Goal: Book appointment/travel/reservation

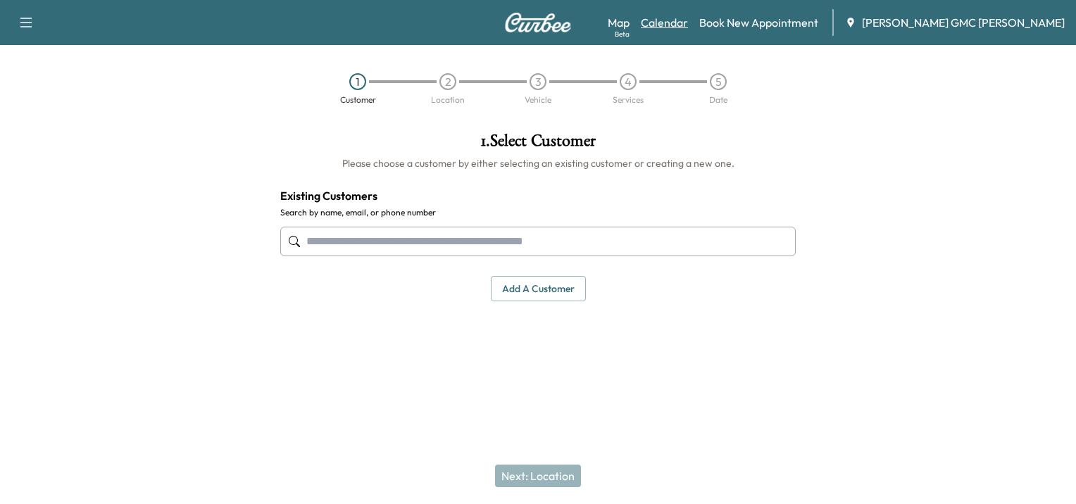
click at [688, 25] on link "Calendar" at bounding box center [664, 22] width 47 height 17
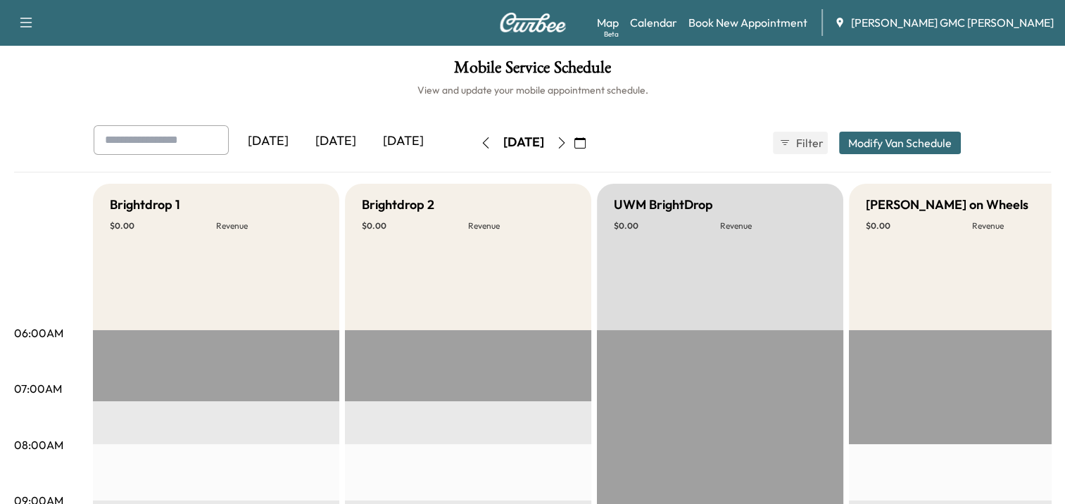
click at [567, 142] on icon "button" at bounding box center [561, 142] width 11 height 11
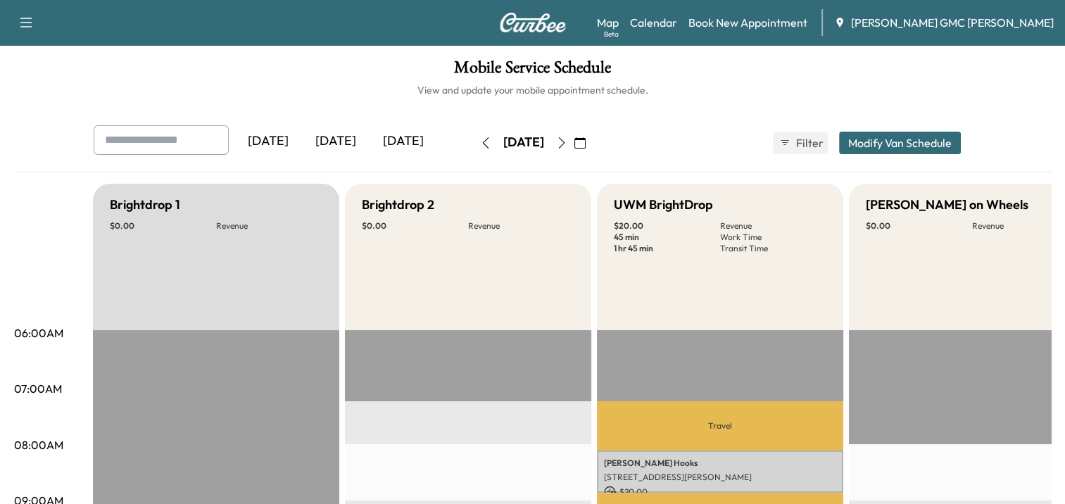
click at [565, 144] on icon "button" at bounding box center [561, 142] width 6 height 11
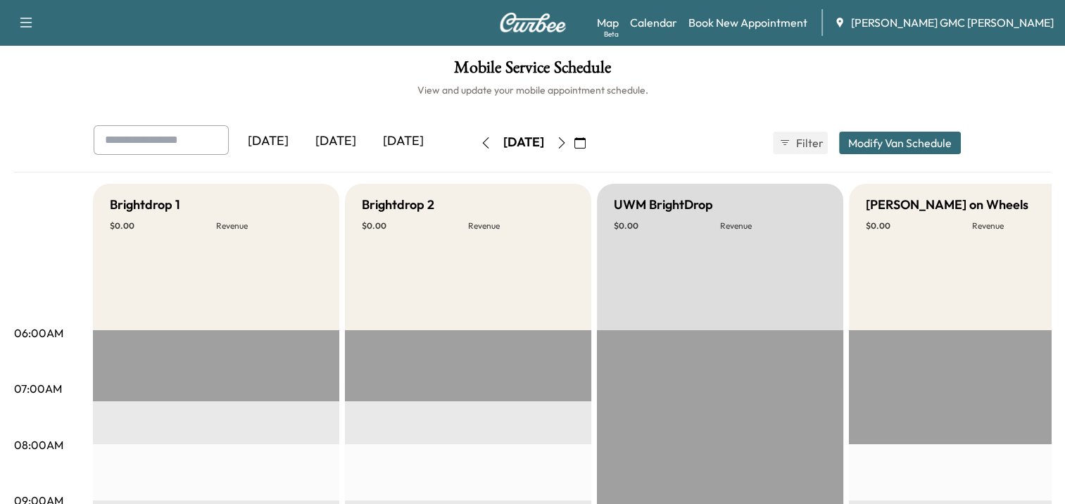
click at [574, 148] on button "button" at bounding box center [562, 143] width 24 height 23
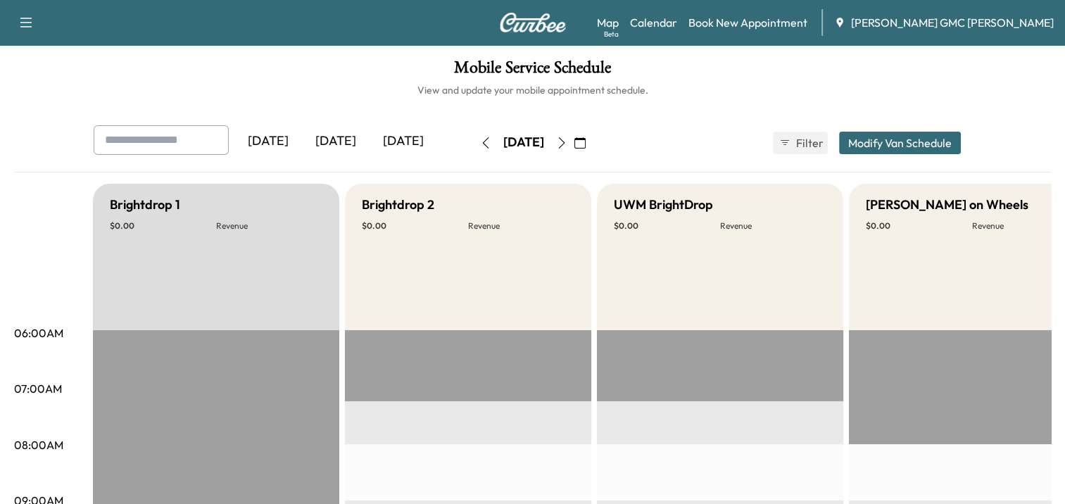
click at [480, 143] on icon "button" at bounding box center [485, 142] width 11 height 11
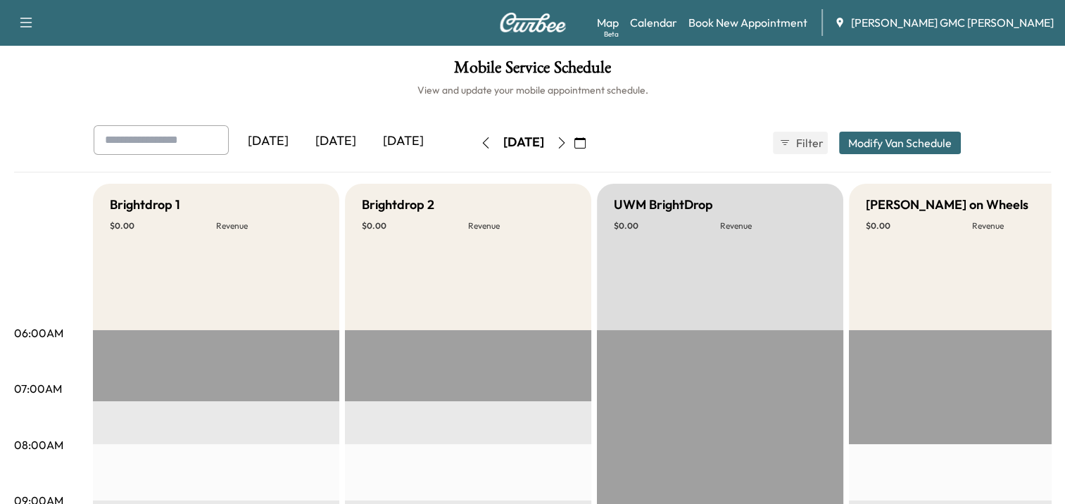
click at [480, 143] on icon "button" at bounding box center [485, 142] width 11 height 11
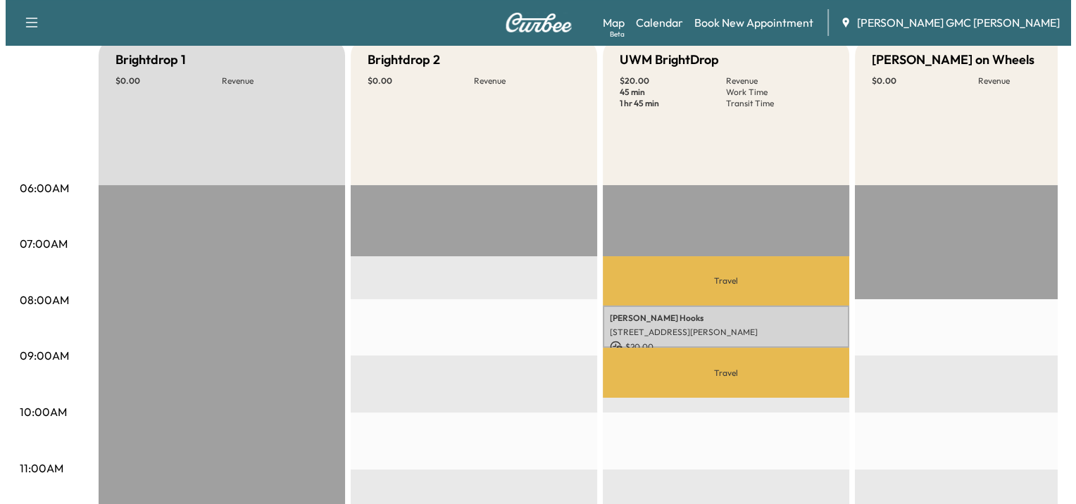
scroll to position [187, 0]
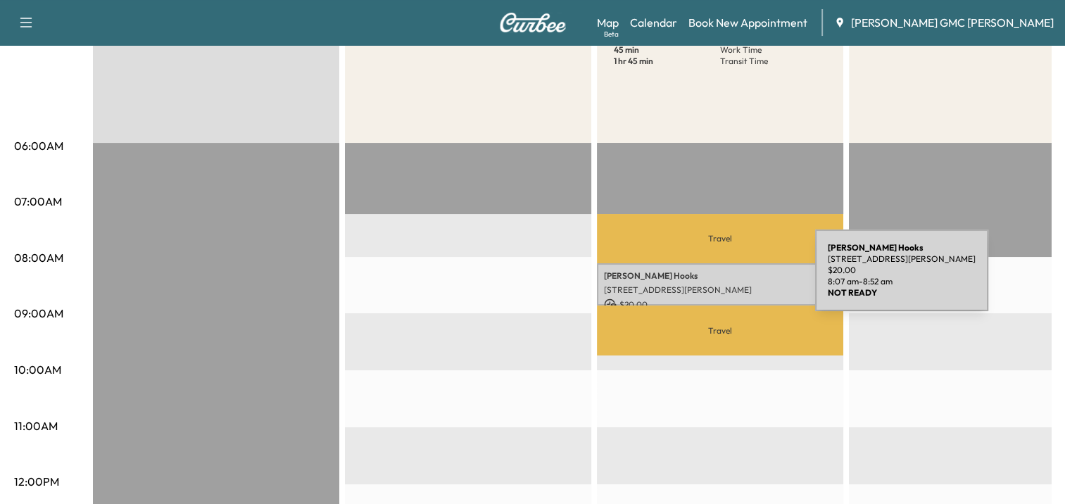
click at [710, 279] on div "[PERSON_NAME] [STREET_ADDRESS][PERSON_NAME] $ 20.00 8:07 am - 8:52 am" at bounding box center [720, 284] width 246 height 43
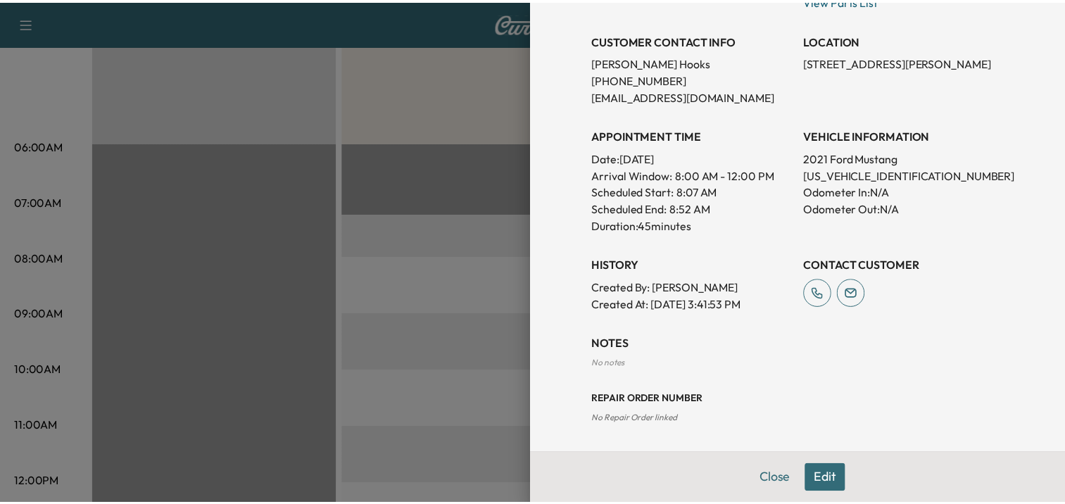
scroll to position [0, 0]
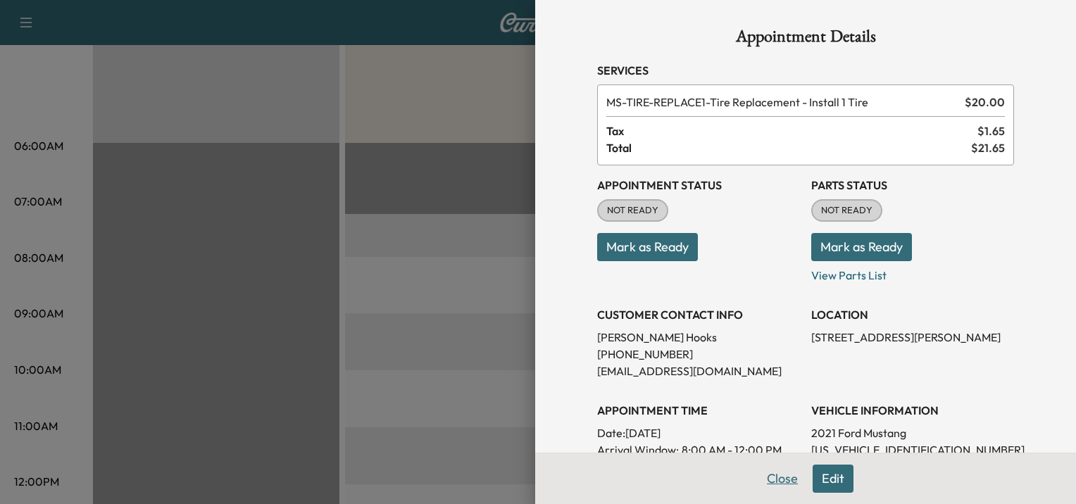
click at [774, 480] on button "Close" at bounding box center [781, 479] width 49 height 28
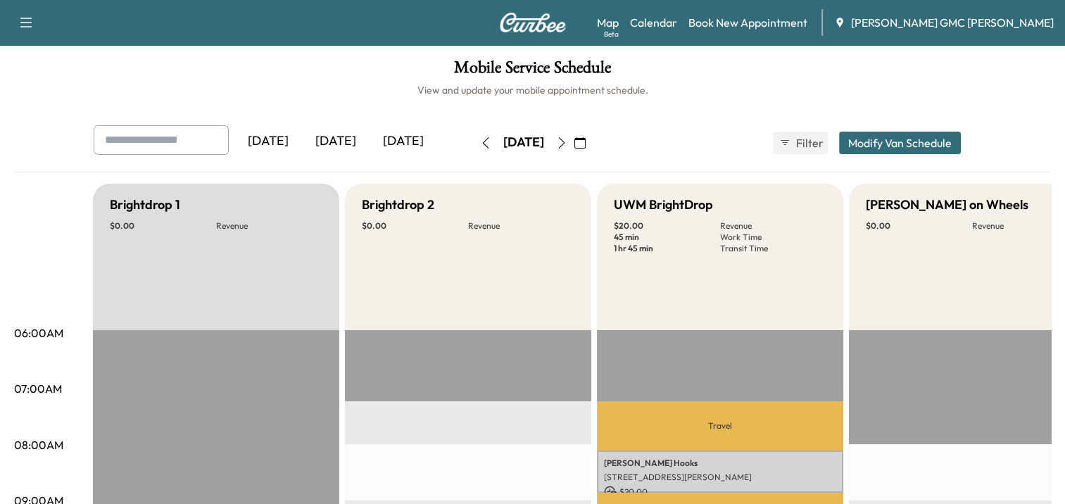
click at [480, 139] on icon "button" at bounding box center [485, 142] width 11 height 11
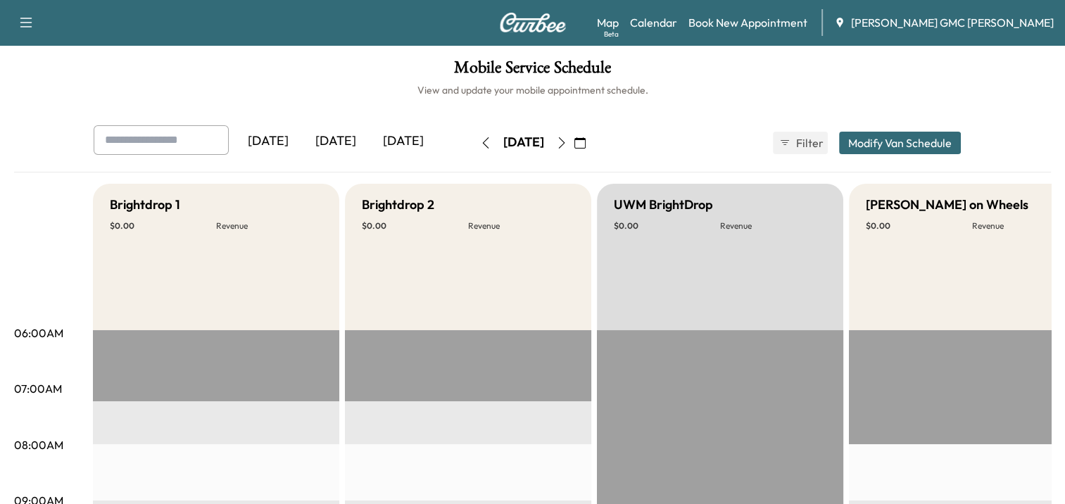
click at [480, 142] on icon "button" at bounding box center [485, 142] width 11 height 11
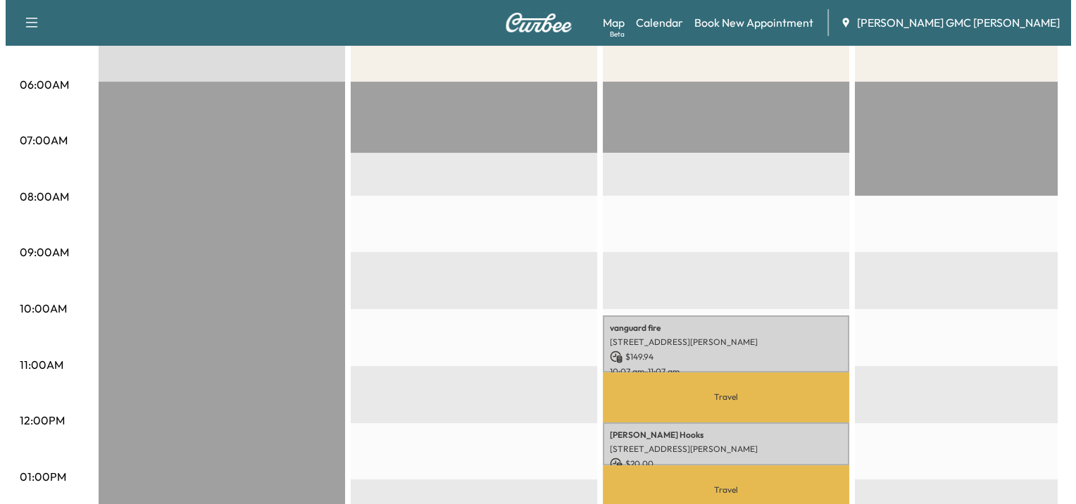
scroll to position [469, 0]
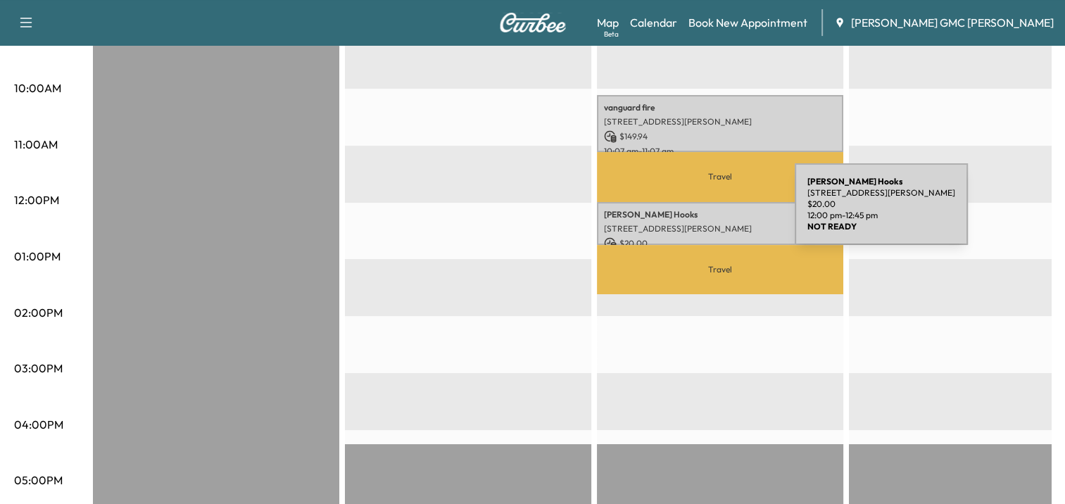
click at [689, 213] on p "[PERSON_NAME]" at bounding box center [720, 214] width 232 height 11
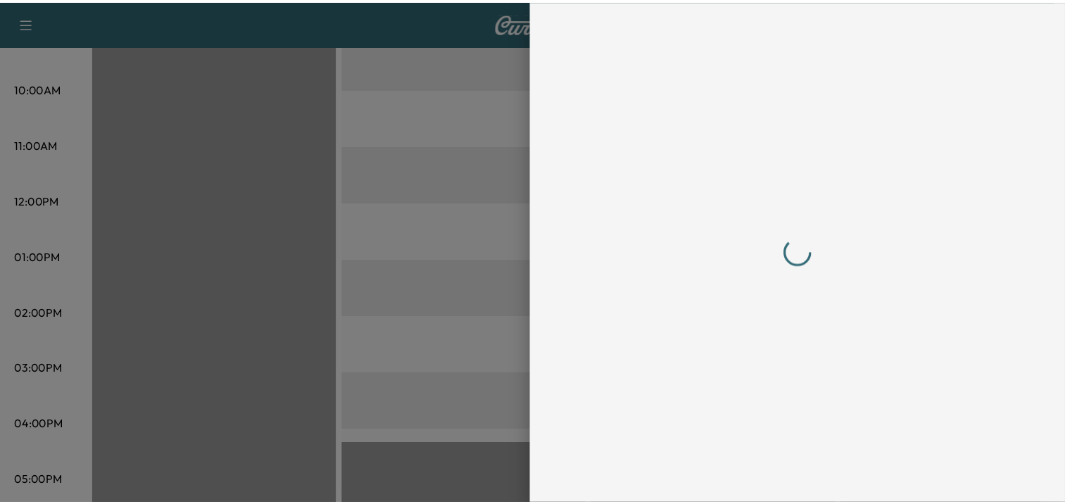
scroll to position [0, 0]
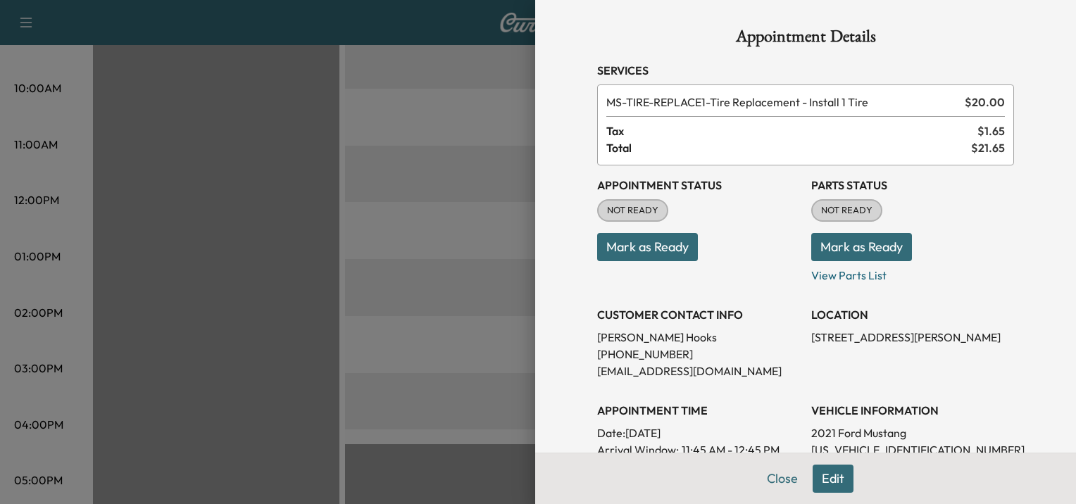
click at [433, 251] on div at bounding box center [538, 252] width 1076 height 504
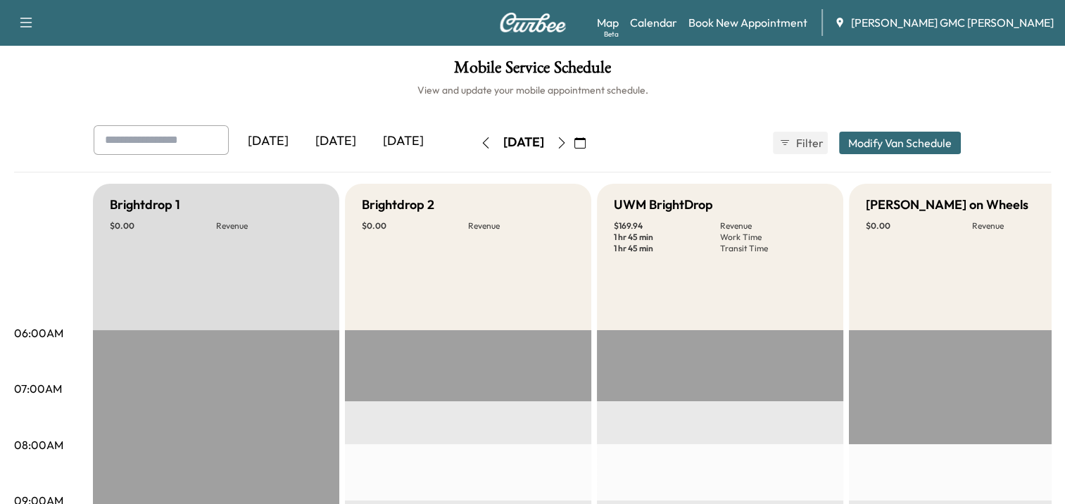
click at [567, 144] on icon "button" at bounding box center [561, 142] width 11 height 11
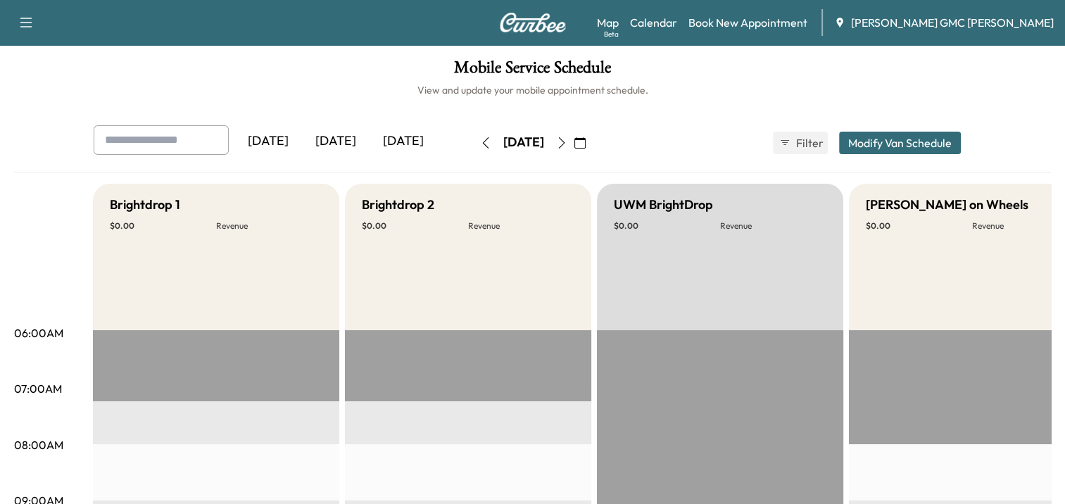
click at [567, 142] on icon "button" at bounding box center [561, 142] width 11 height 11
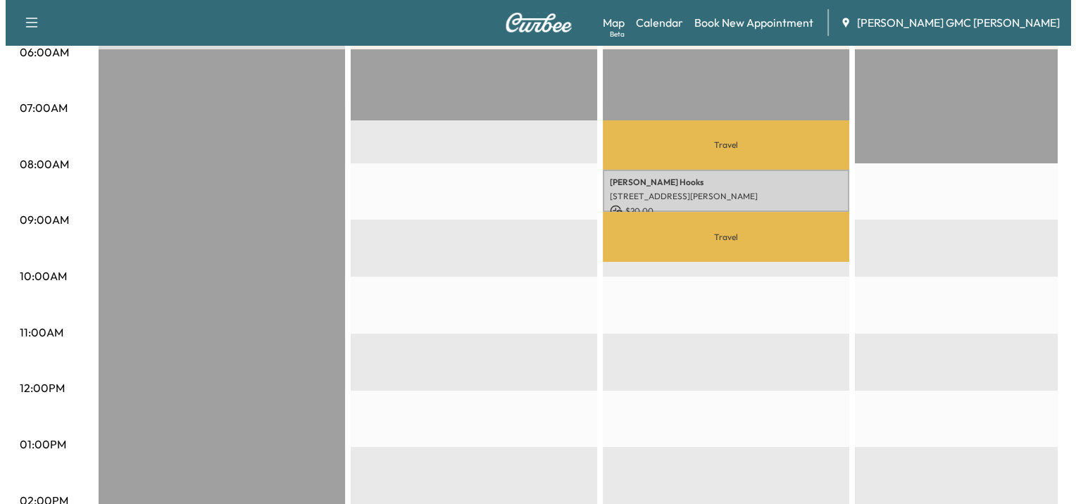
scroll to position [282, 0]
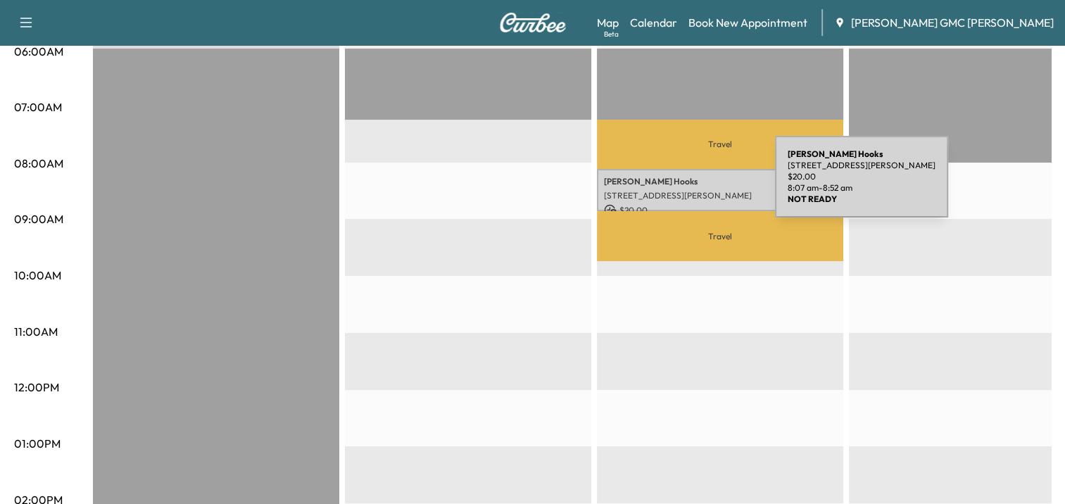
click at [669, 185] on div "[PERSON_NAME] [STREET_ADDRESS][PERSON_NAME] $ 20.00 8:07 am - 8:52 am" at bounding box center [720, 190] width 246 height 43
